Goal: Information Seeking & Learning: Learn about a topic

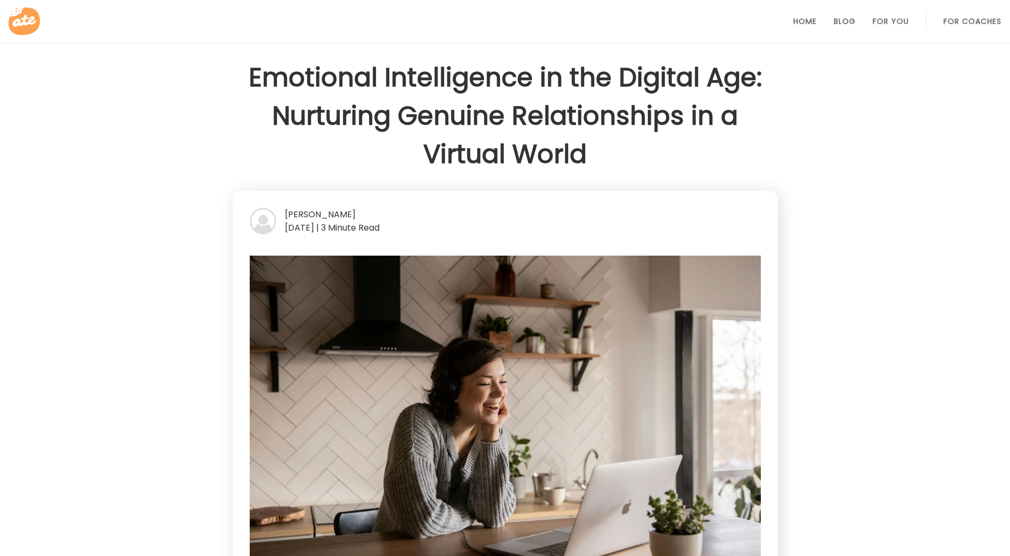
scroll to position [1438, 0]
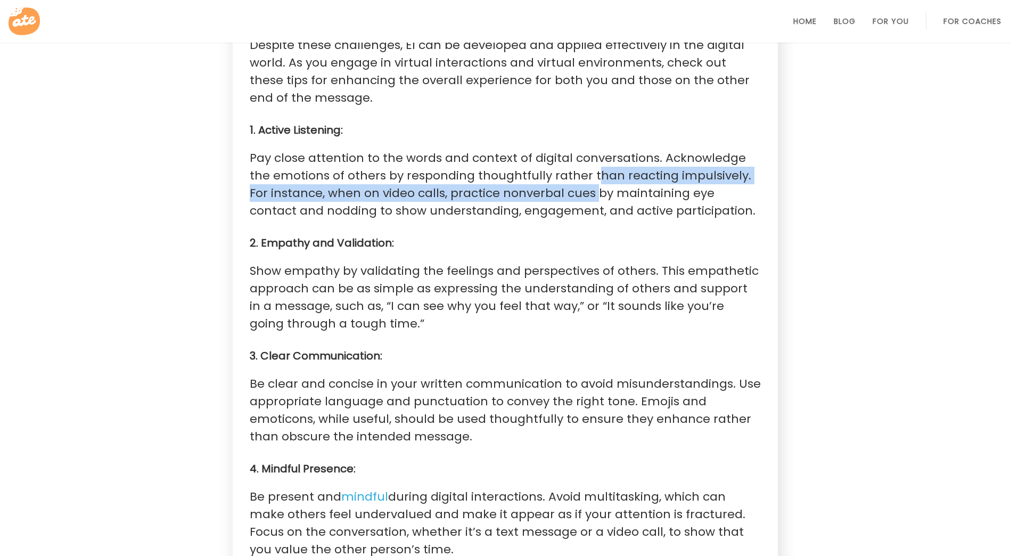
click at [569, 178] on p "Pay close attention to the words and context of digital conversations. Acknowle…" at bounding box center [505, 184] width 511 height 70
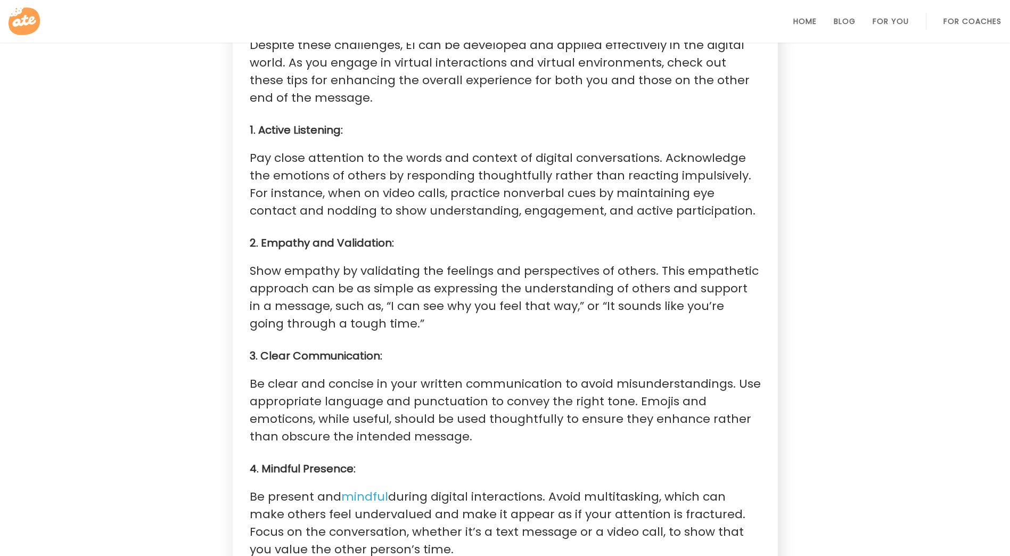
drag, startPoint x: 569, startPoint y: 178, endPoint x: 596, endPoint y: 212, distance: 43.2
click at [595, 212] on p "Pay close attention to the words and context of digital conversations. Acknowle…" at bounding box center [505, 184] width 511 height 70
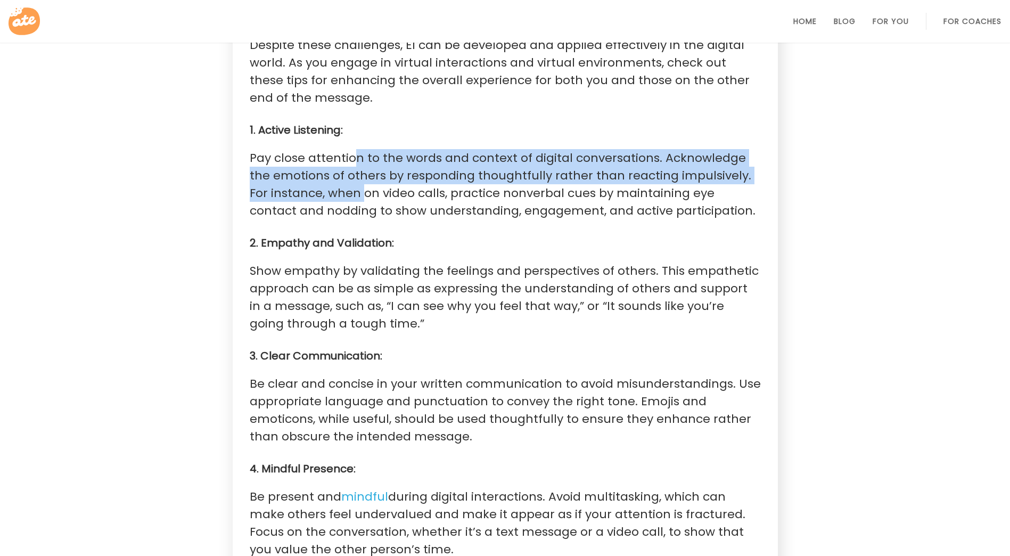
drag, startPoint x: 352, startPoint y: 162, endPoint x: 341, endPoint y: 192, distance: 31.5
click at [341, 192] on p "Pay close attention to the words and context of digital conversations. Acknowle…" at bounding box center [505, 184] width 511 height 70
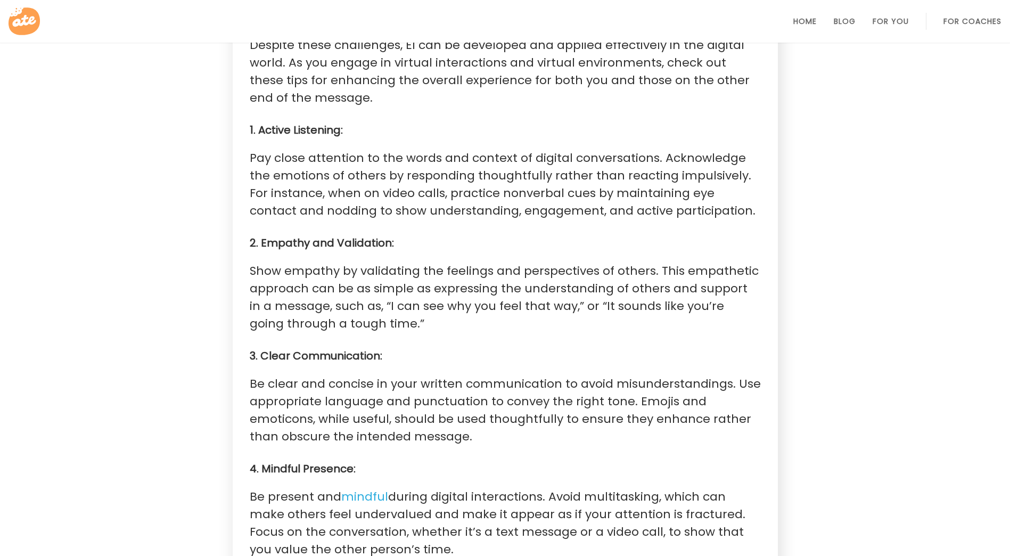
drag, startPoint x: 341, startPoint y: 192, endPoint x: 345, endPoint y: 186, distance: 7.1
click at [345, 186] on p "Pay close attention to the words and context of digital conversations. Acknowle…" at bounding box center [505, 184] width 511 height 70
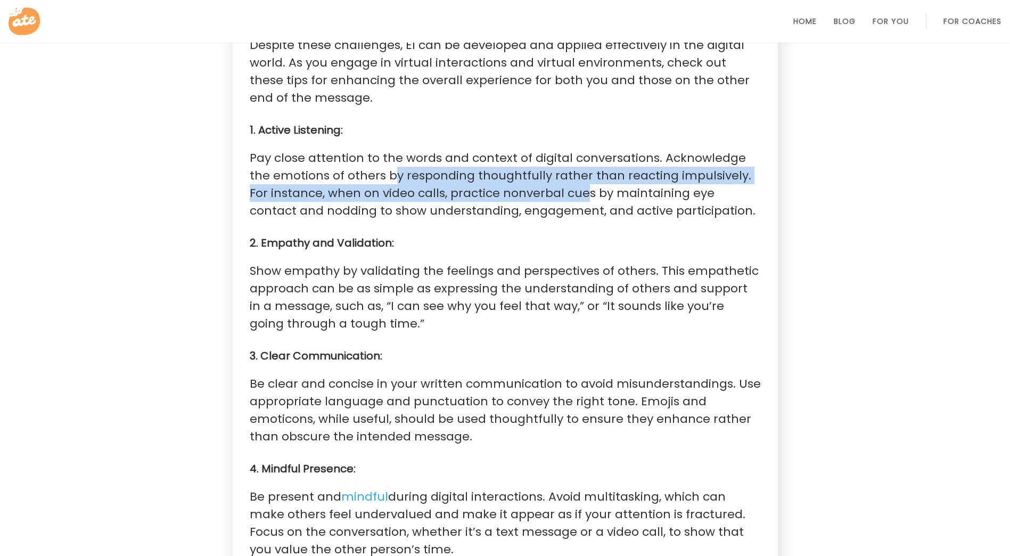
drag, startPoint x: 369, startPoint y: 180, endPoint x: 563, endPoint y: 194, distance: 194.4
click at [563, 194] on p "Pay close attention to the words and context of digital conversations. Acknowle…" at bounding box center [505, 184] width 511 height 70
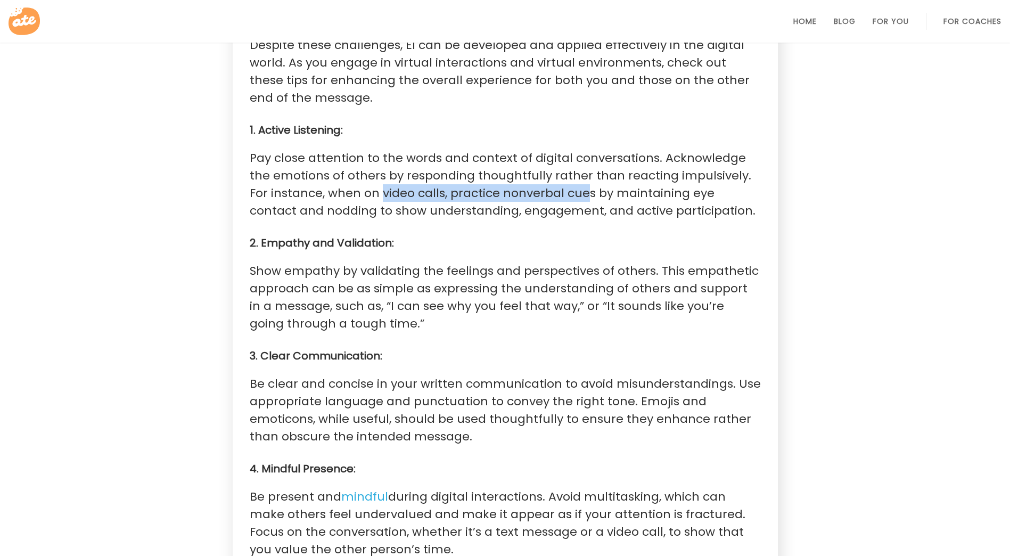
drag, startPoint x: 563, startPoint y: 198, endPoint x: 358, endPoint y: 194, distance: 204.5
click at [358, 194] on p "Pay close attention to the words and context of digital conversations. Acknowle…" at bounding box center [505, 184] width 511 height 70
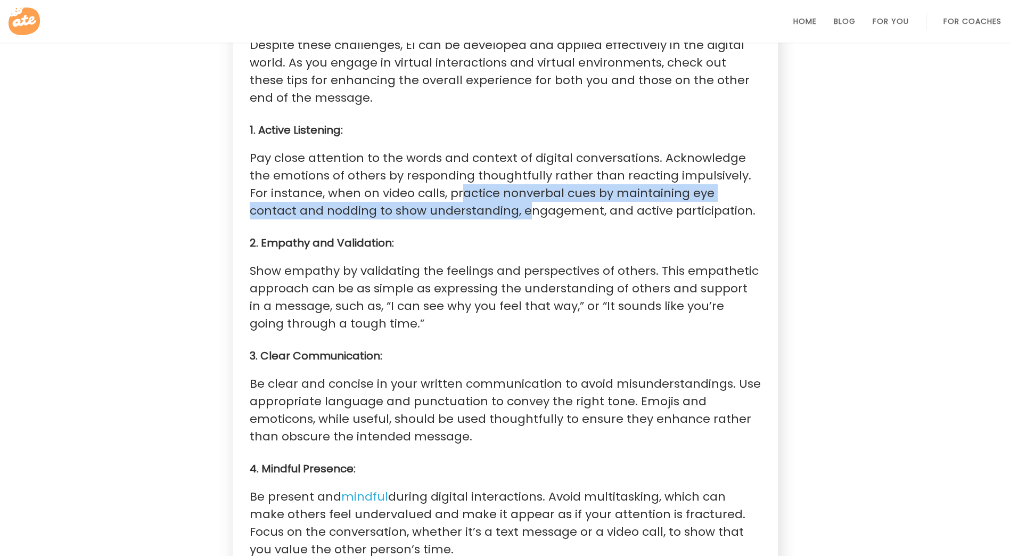
drag, startPoint x: 439, startPoint y: 198, endPoint x: 448, endPoint y: 210, distance: 15.2
click at [448, 210] on p "Pay close attention to the words and context of digital conversations. Acknowle…" at bounding box center [505, 184] width 511 height 70
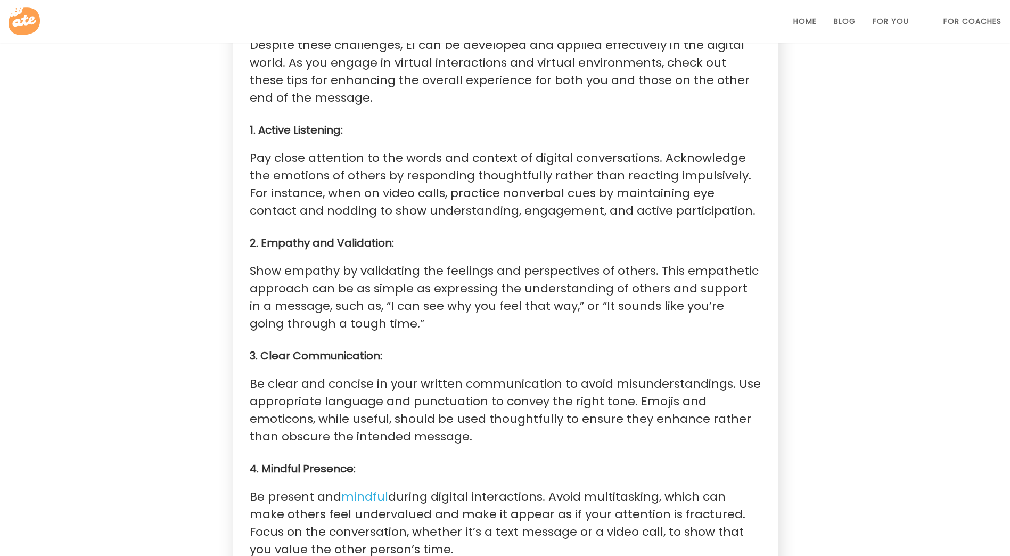
click at [632, 220] on section "[PERSON_NAME] [DATE] | 3 Minute Read Our daily lives are filled with digital in…" at bounding box center [505, 222] width 545 height 2939
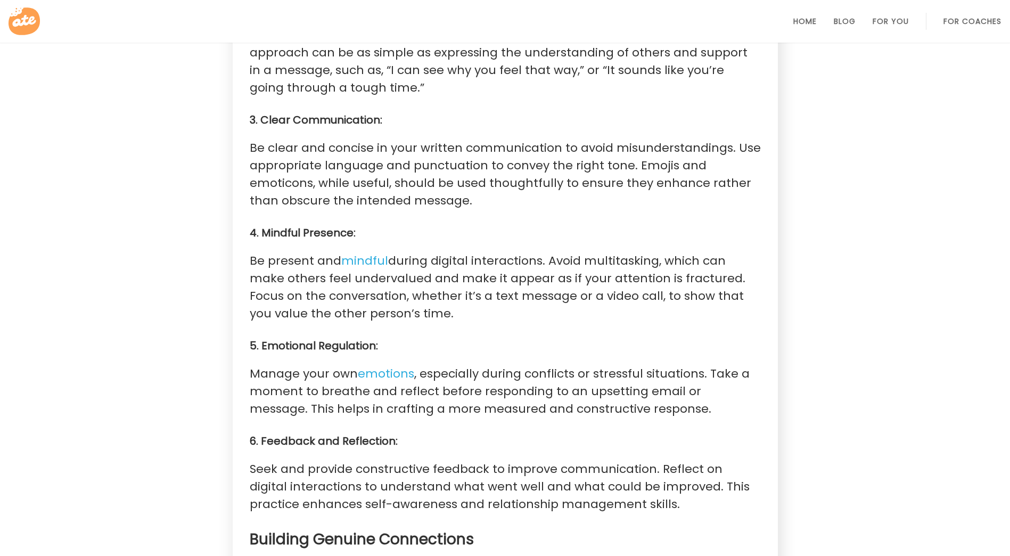
scroll to position [1651, 0]
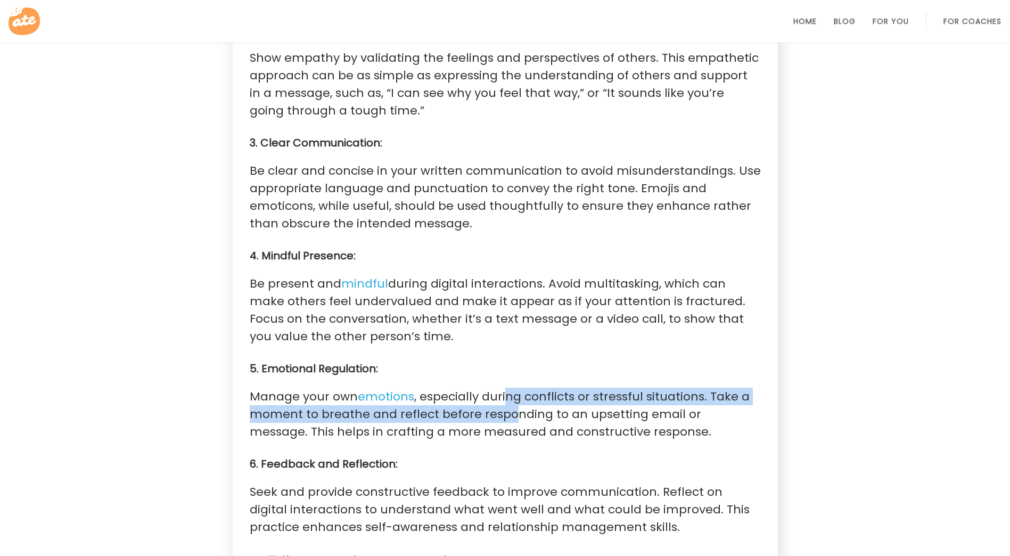
drag, startPoint x: 503, startPoint y: 399, endPoint x: 508, endPoint y: 408, distance: 10.0
click at [508, 408] on p "Manage your own emotions , especially during conflicts or stressful situations.…" at bounding box center [505, 414] width 511 height 53
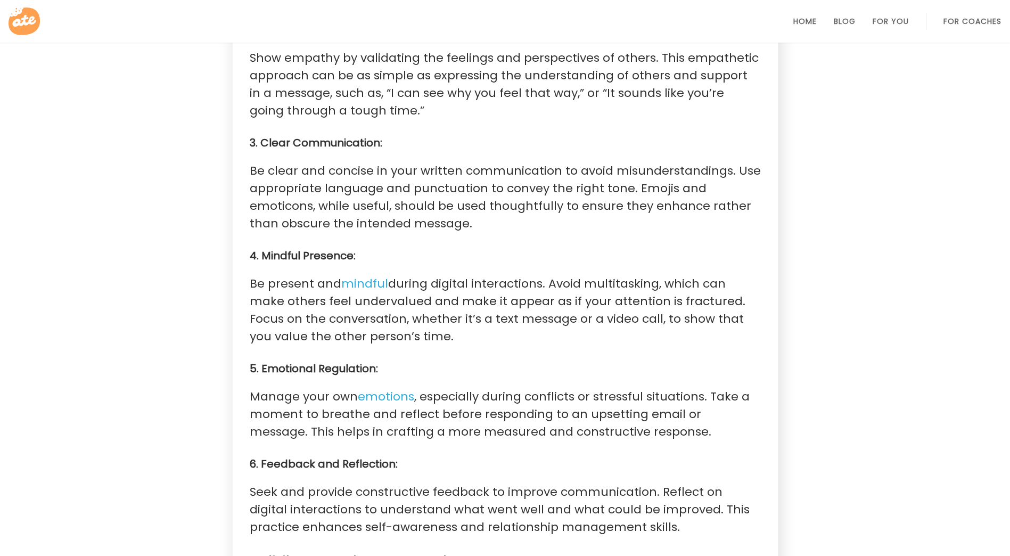
drag, startPoint x: 508, startPoint y: 408, endPoint x: 513, endPoint y: 410, distance: 6.1
click at [513, 410] on p "Manage your own emotions , especially during conflicts or stressful situations.…" at bounding box center [505, 414] width 511 height 53
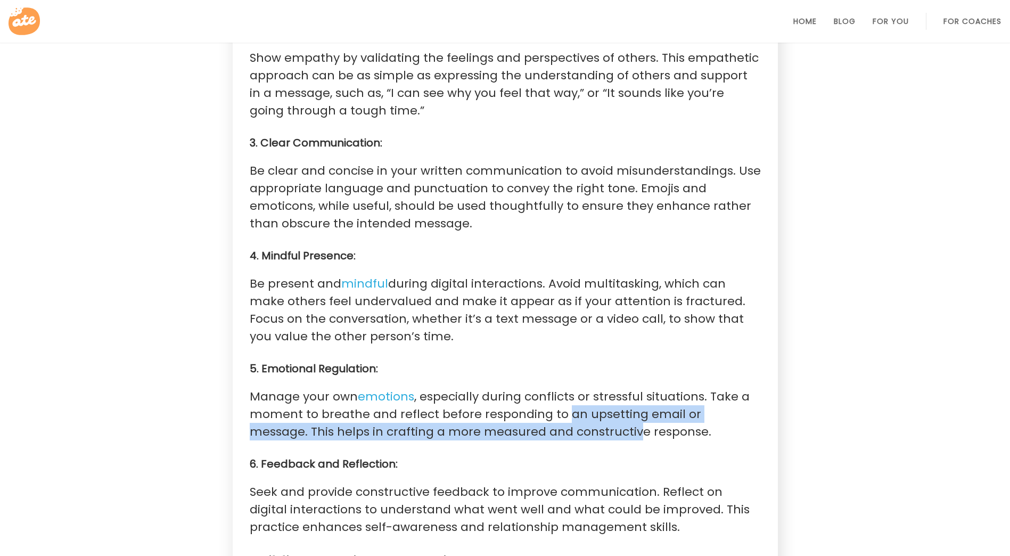
drag, startPoint x: 563, startPoint y: 412, endPoint x: 572, endPoint y: 427, distance: 17.2
click at [572, 427] on p "Manage your own emotions , especially during conflicts or stressful situations.…" at bounding box center [505, 414] width 511 height 53
drag, startPoint x: 572, startPoint y: 427, endPoint x: 581, endPoint y: 429, distance: 8.9
click at [575, 428] on p "Manage your own emotions , especially during conflicts or stressful situations.…" at bounding box center [505, 414] width 511 height 53
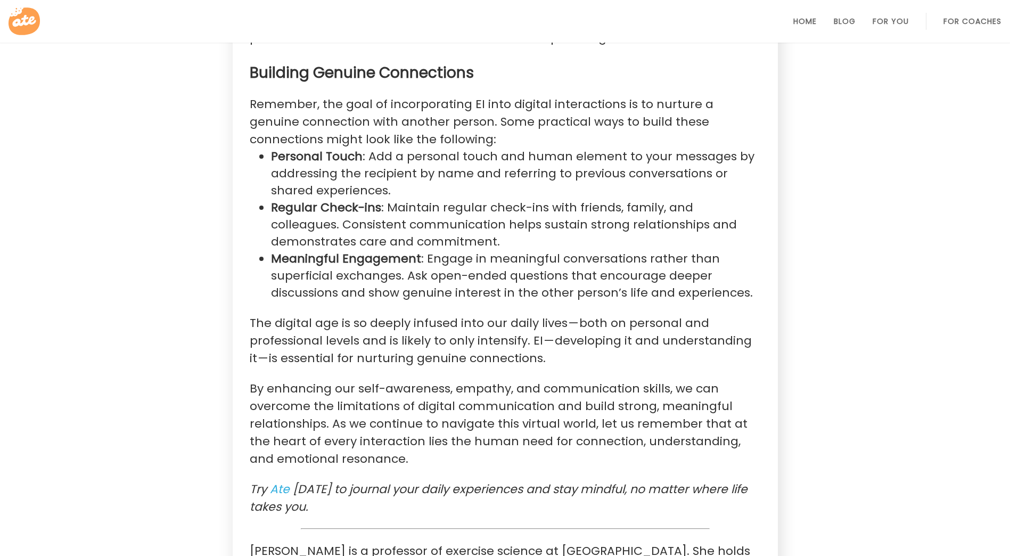
scroll to position [2184, 0]
